Goal: Transaction & Acquisition: Purchase product/service

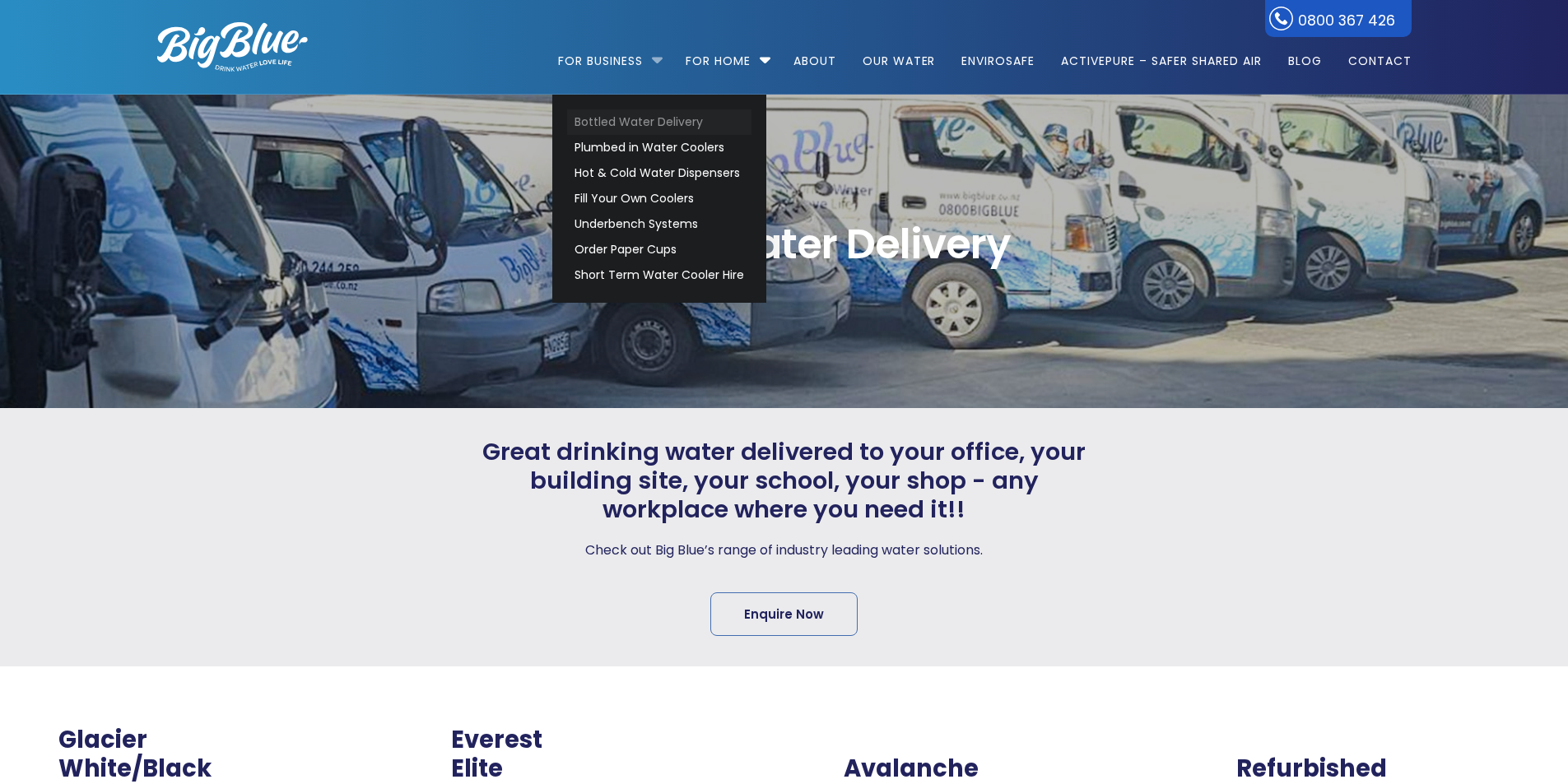
click at [594, 118] on link "Bottled Water Delivery" at bounding box center [659, 122] width 184 height 25
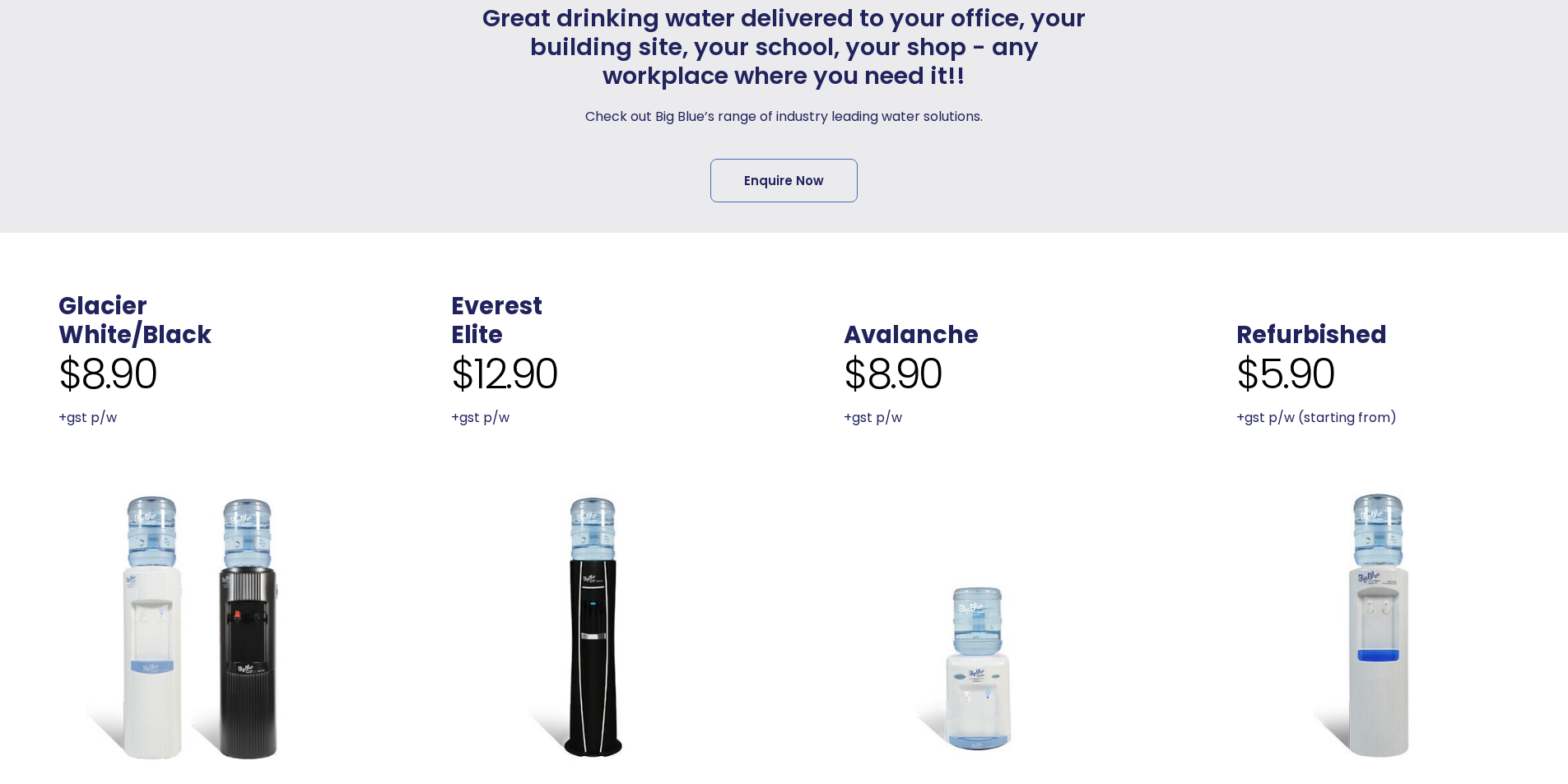
scroll to position [412, 0]
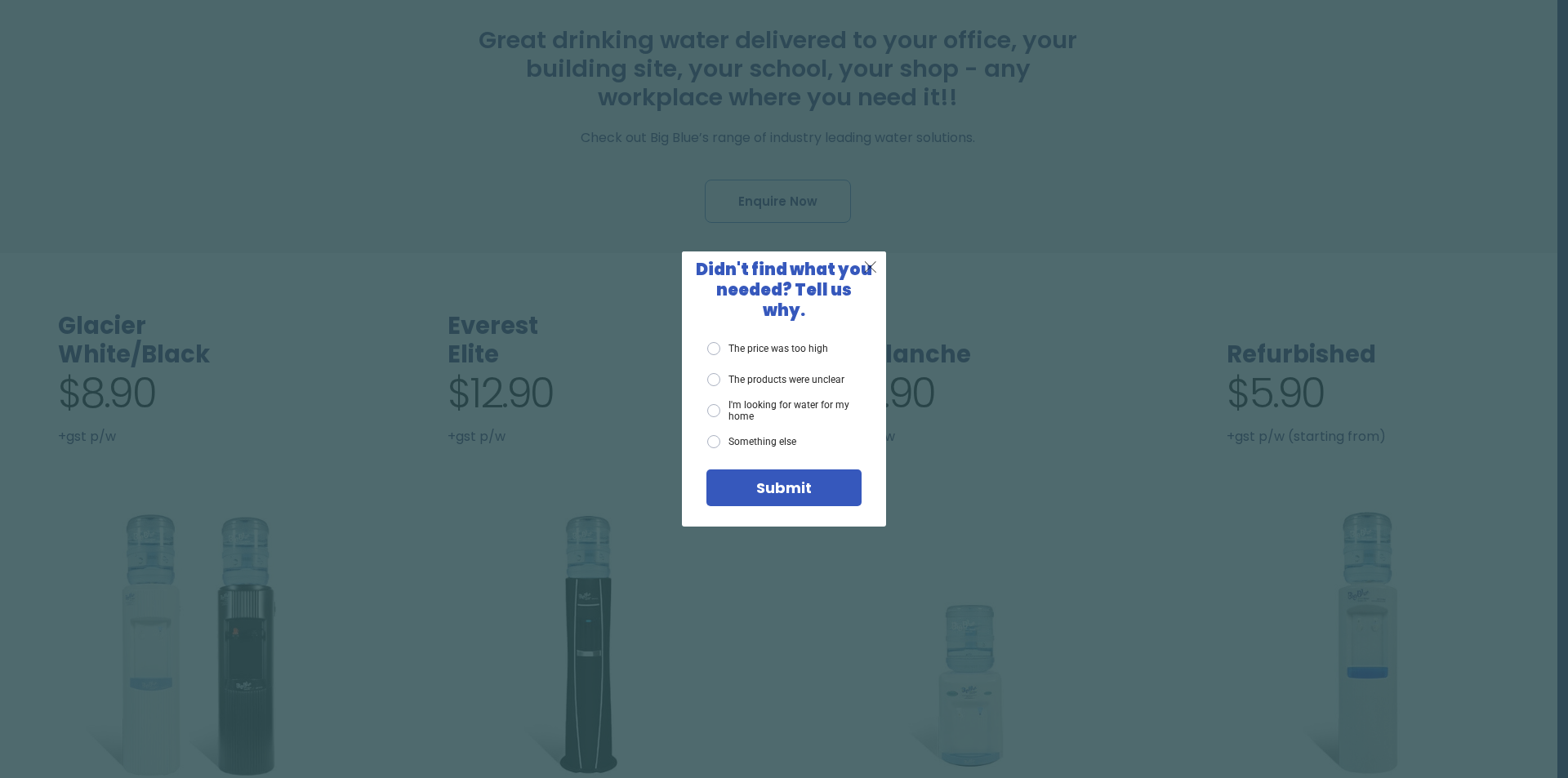
click at [882, 278] on div "X" at bounding box center [871, 266] width 31 height 31
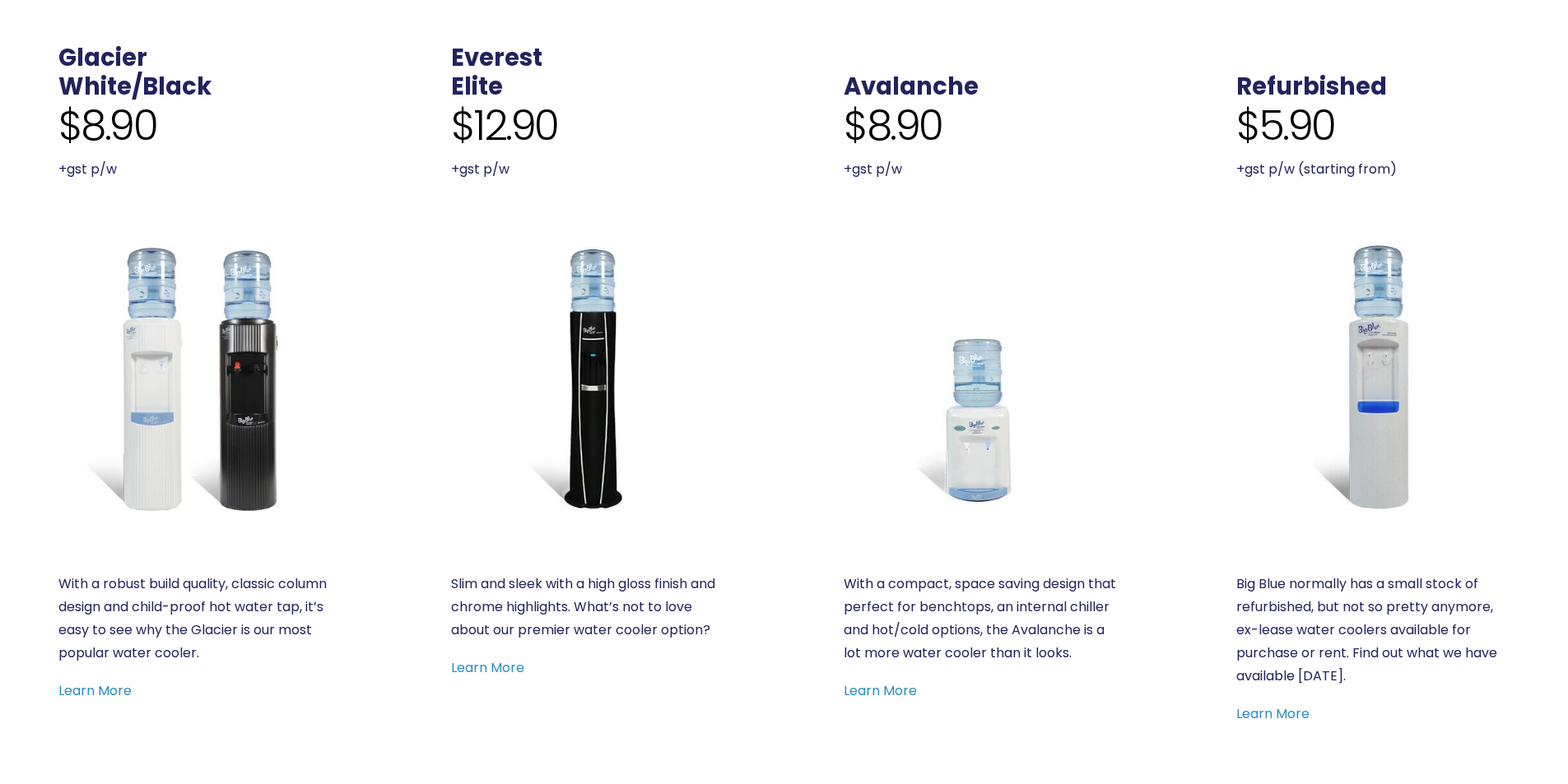
scroll to position [905, 0]
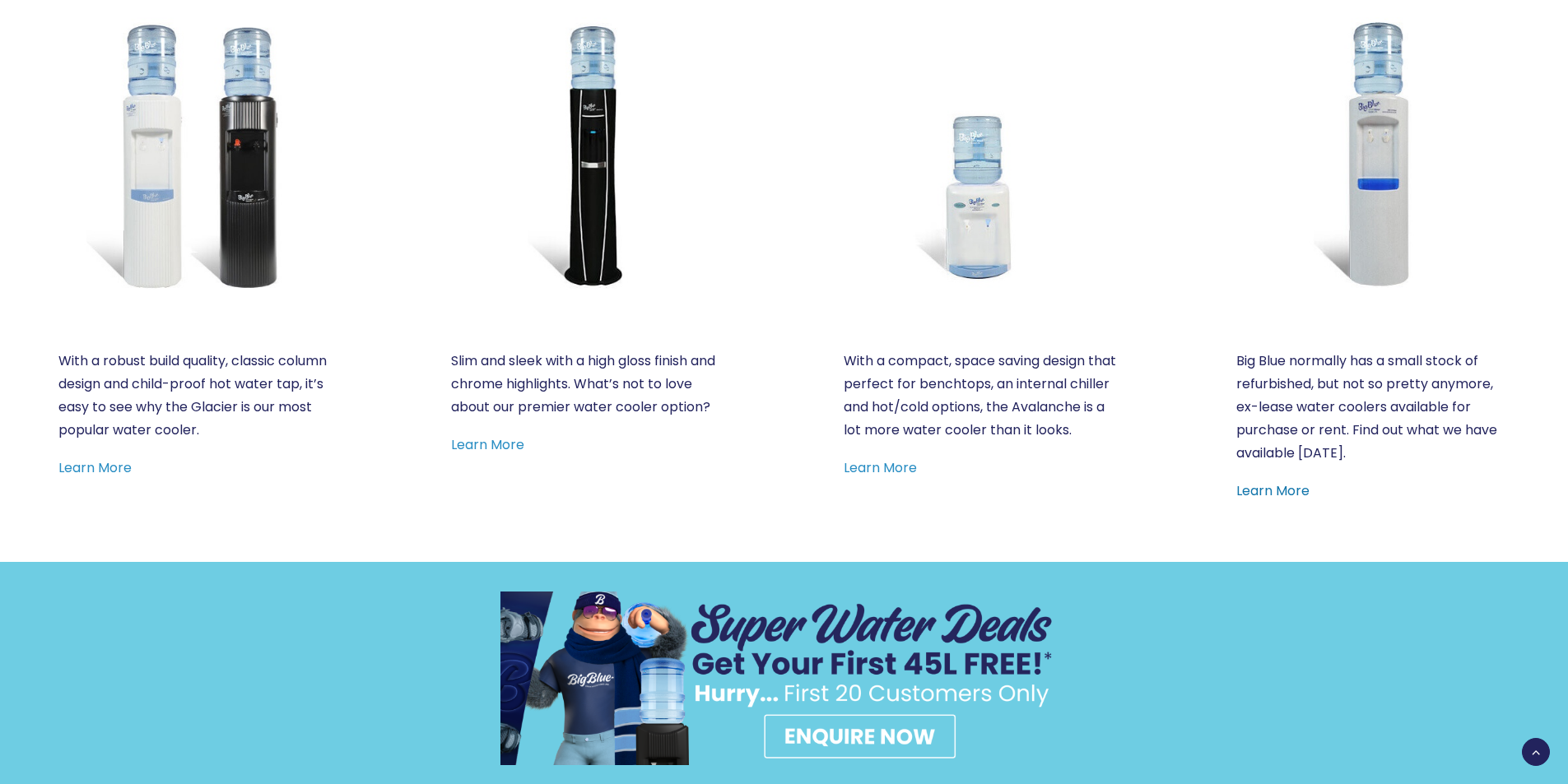
click at [1259, 498] on link "Learn More" at bounding box center [1273, 490] width 73 height 19
